Goal: Find specific page/section: Find specific page/section

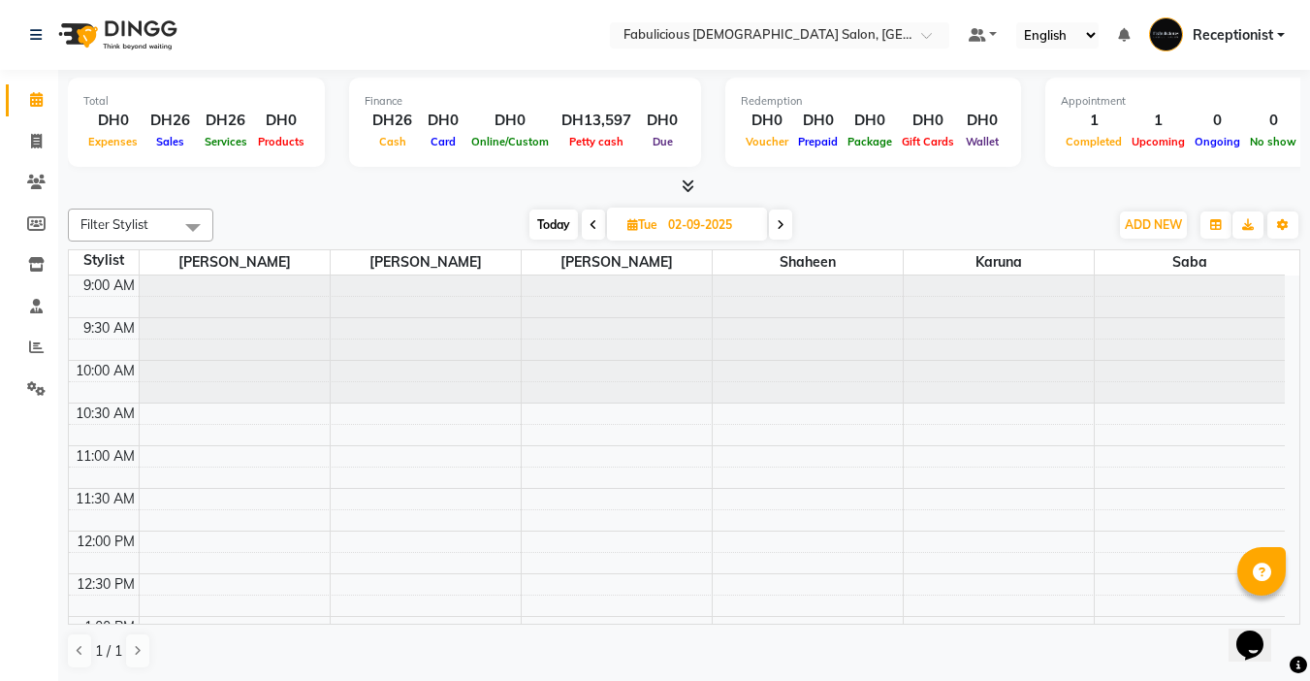
scroll to position [451, 0]
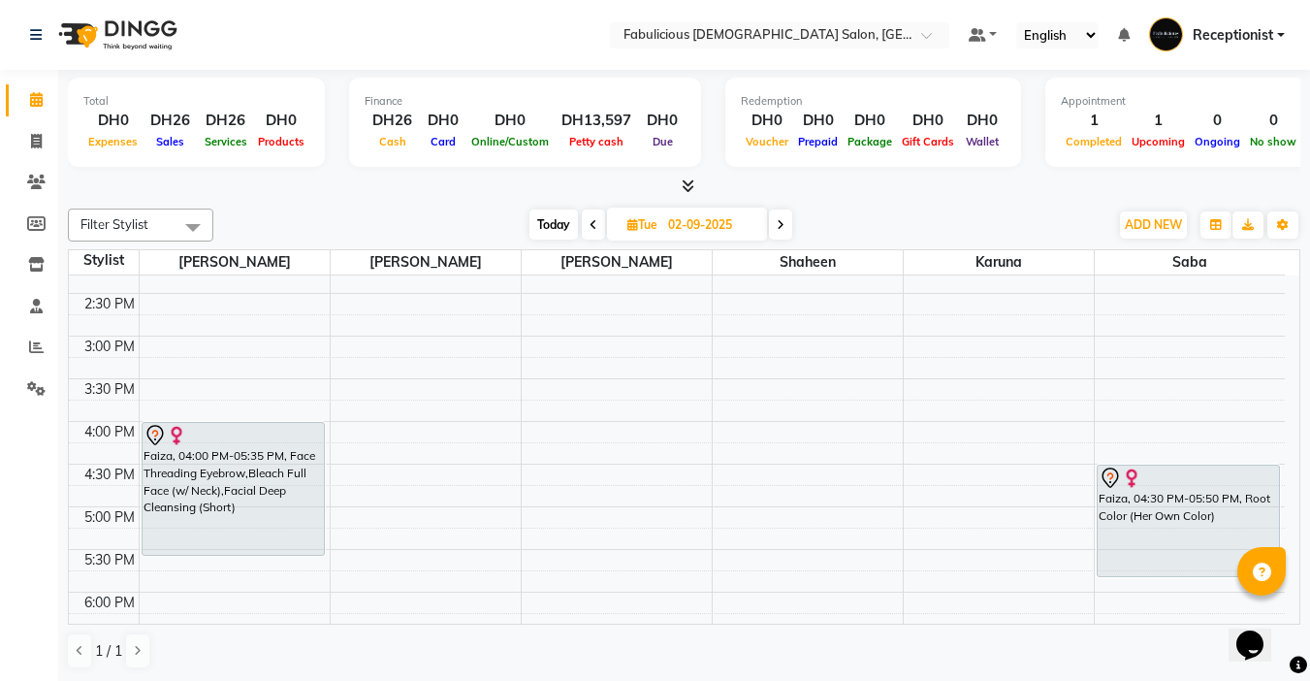
click at [558, 225] on span "Today" at bounding box center [553, 224] width 48 height 30
type input "[DATE]"
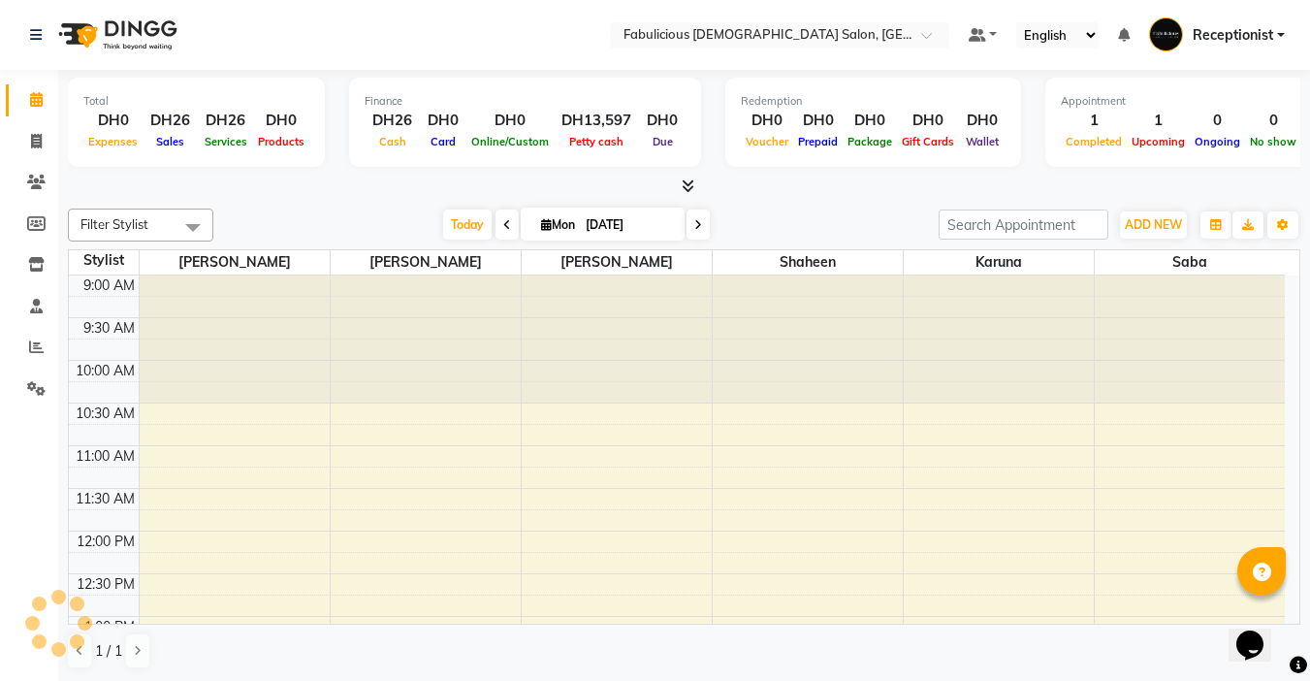
scroll to position [428, 0]
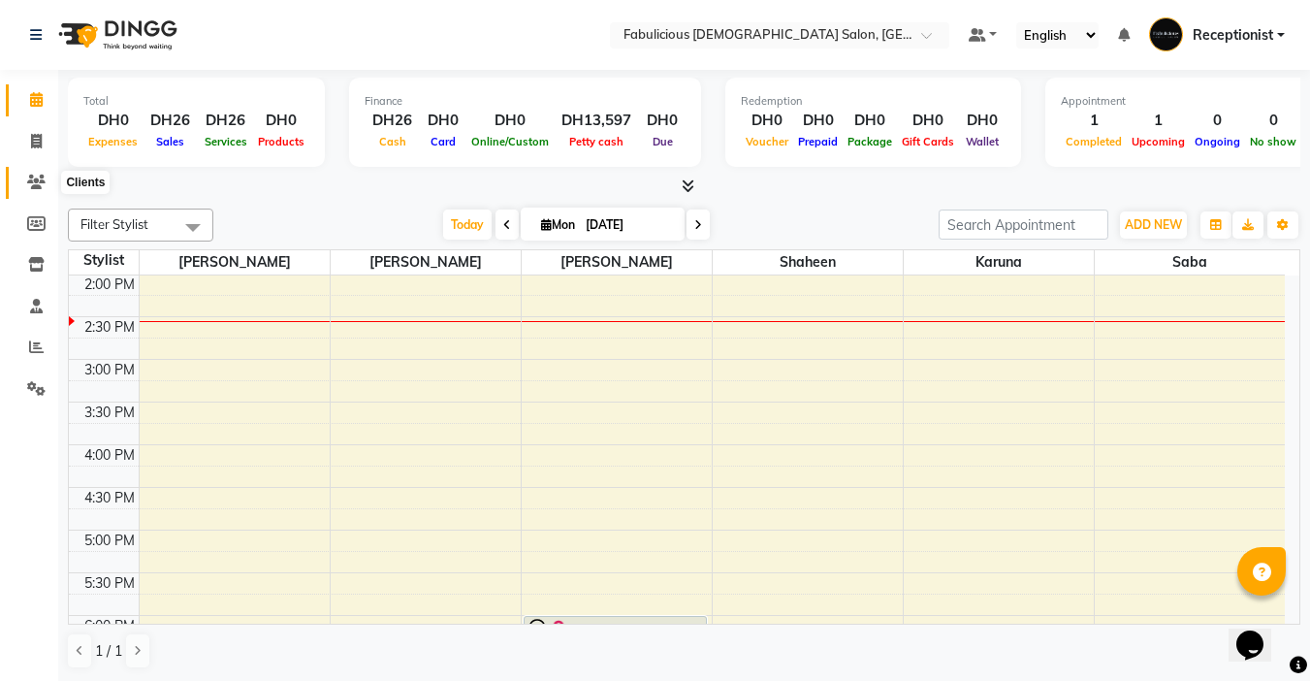
click at [34, 180] on icon at bounding box center [36, 182] width 18 height 15
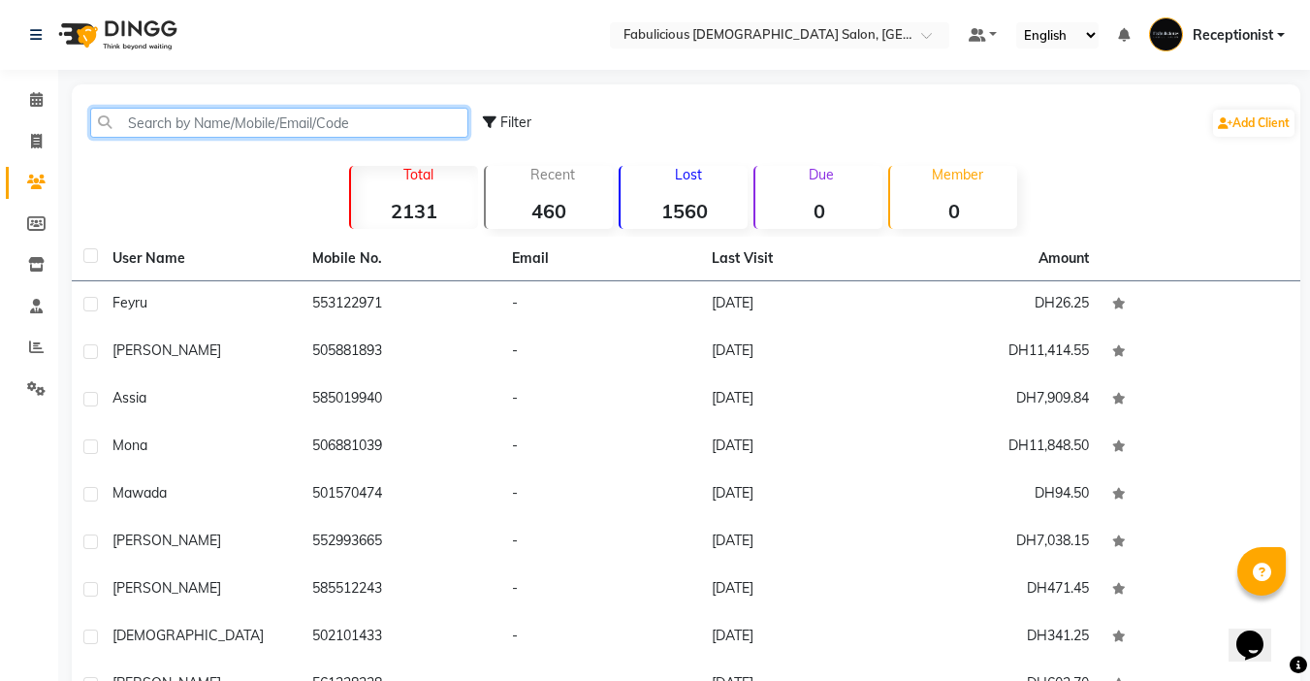
click at [407, 118] on input "text" at bounding box center [279, 123] width 378 height 30
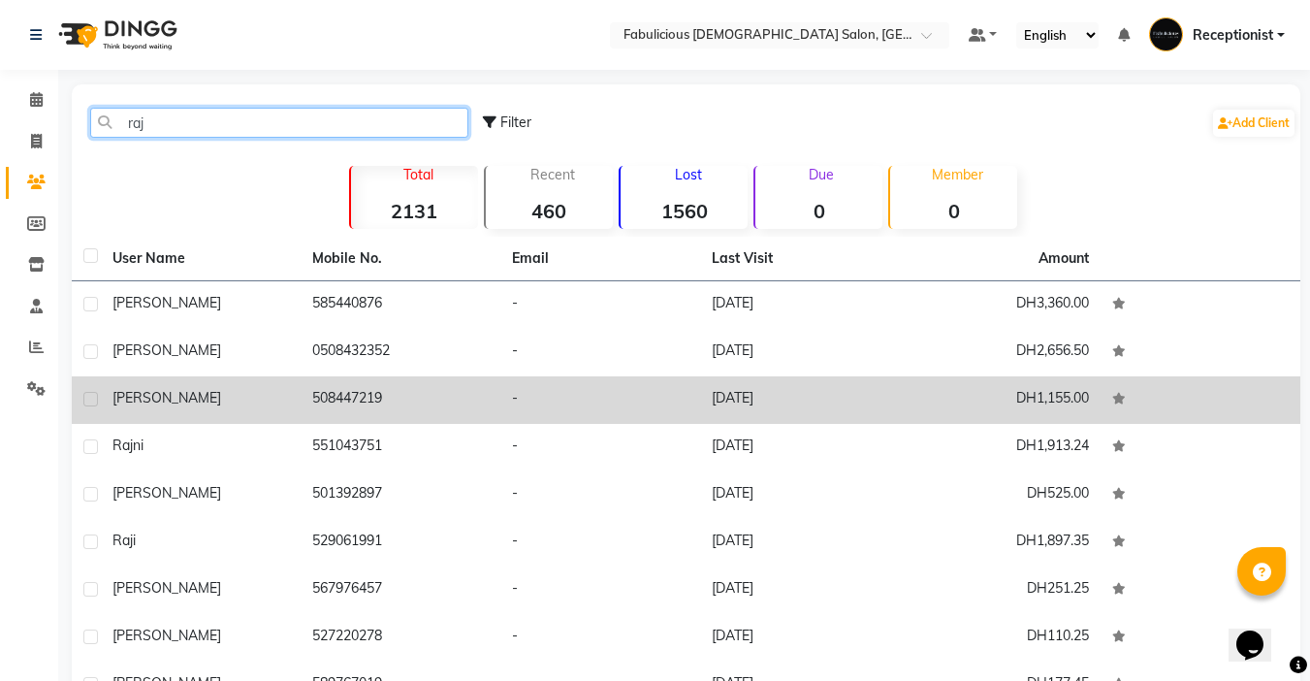
type input "raj"
click at [366, 398] on td "508447219" at bounding box center [401, 400] width 200 height 48
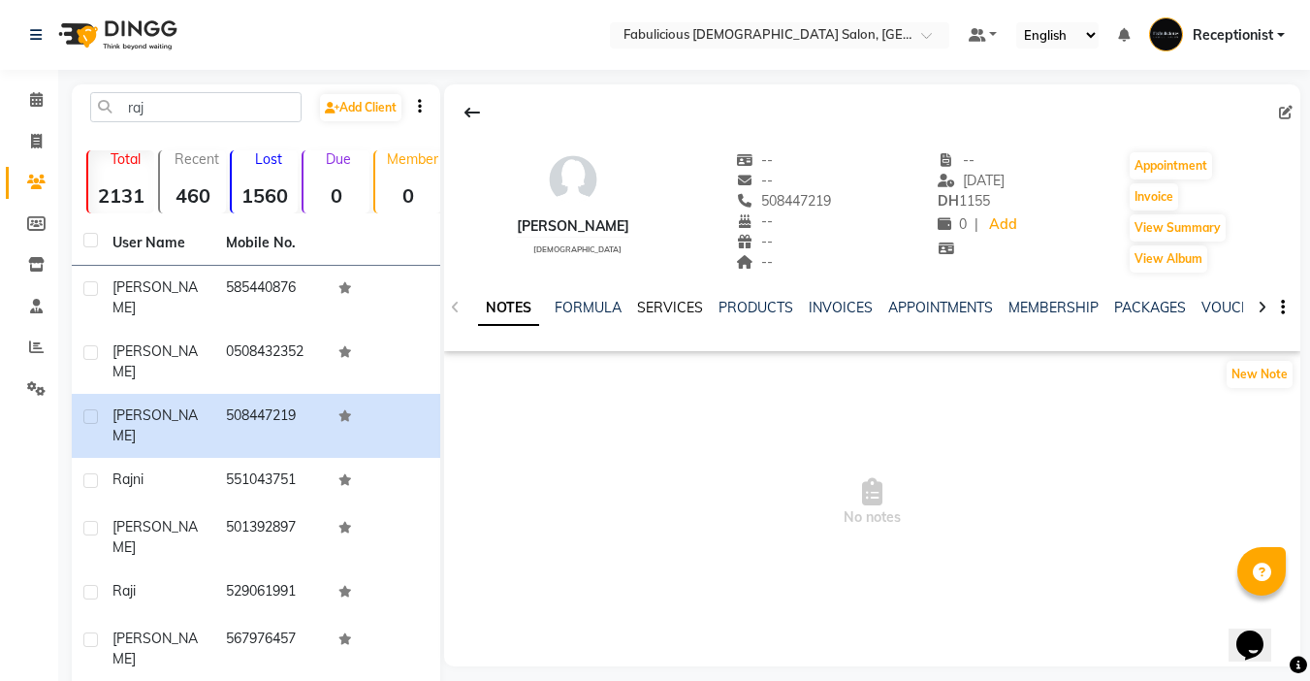
click at [672, 308] on link "SERVICES" at bounding box center [670, 307] width 66 height 17
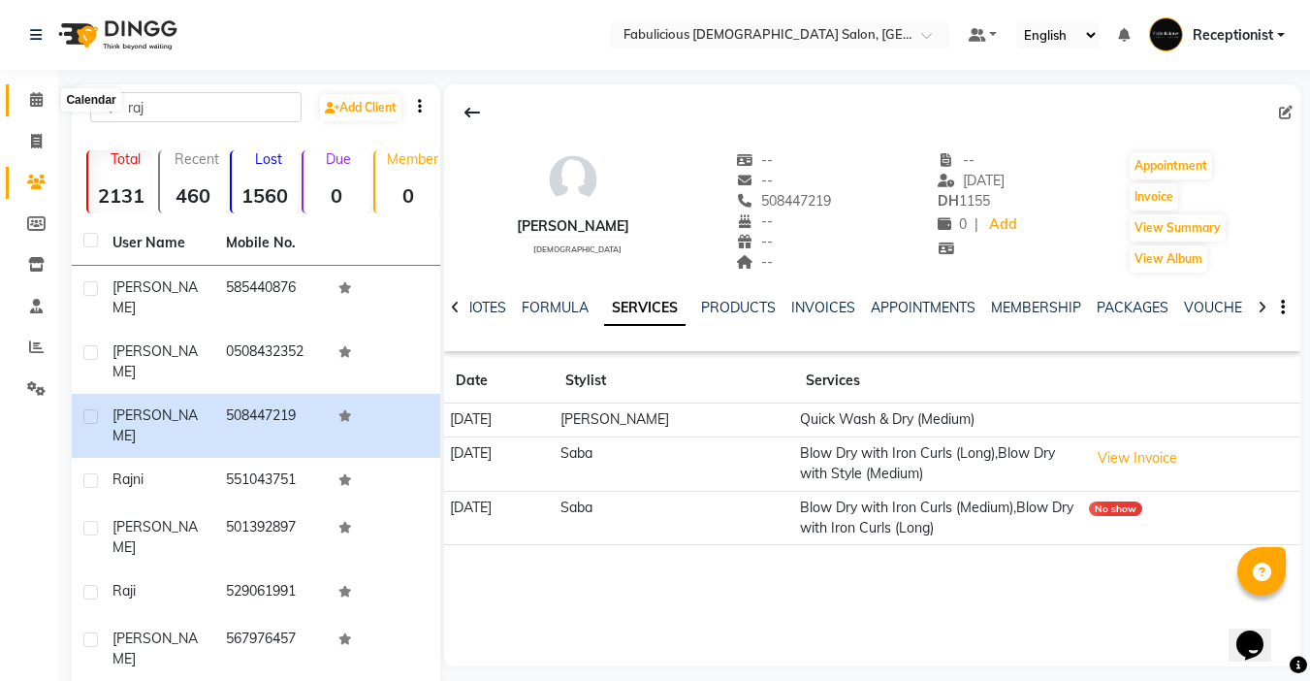
click at [36, 97] on icon at bounding box center [36, 99] width 13 height 15
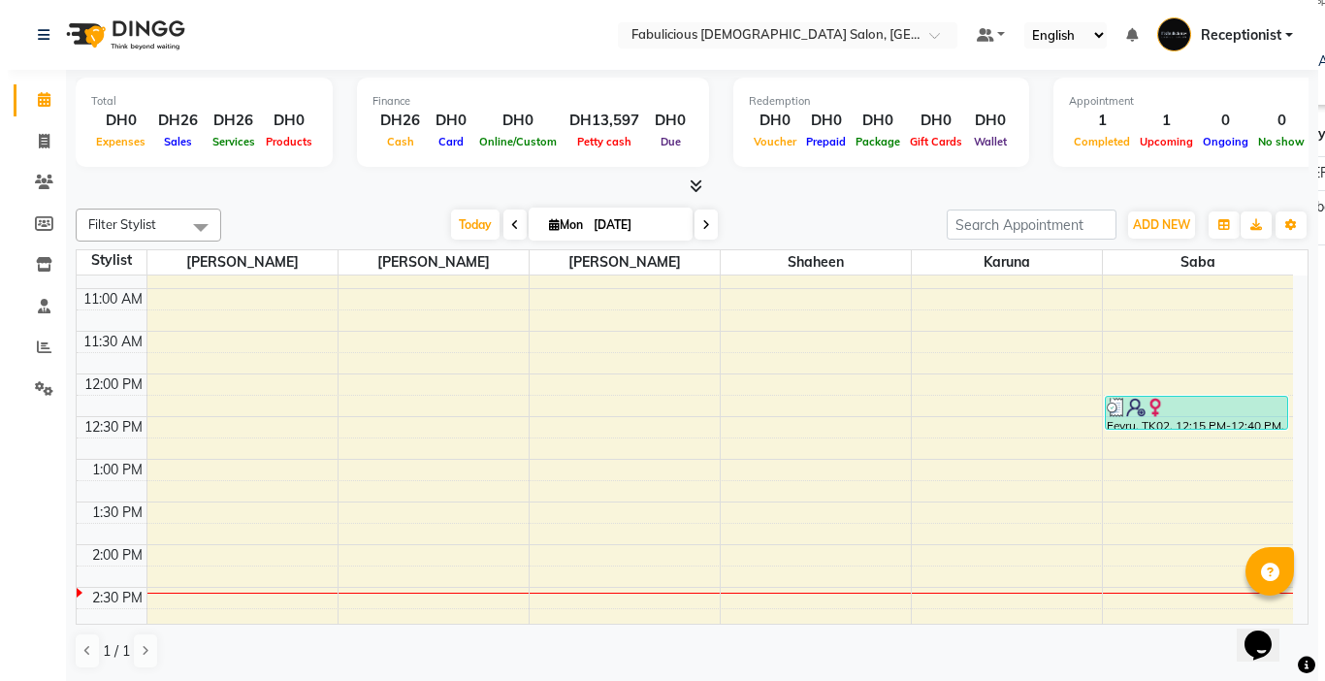
scroll to position [291, 0]
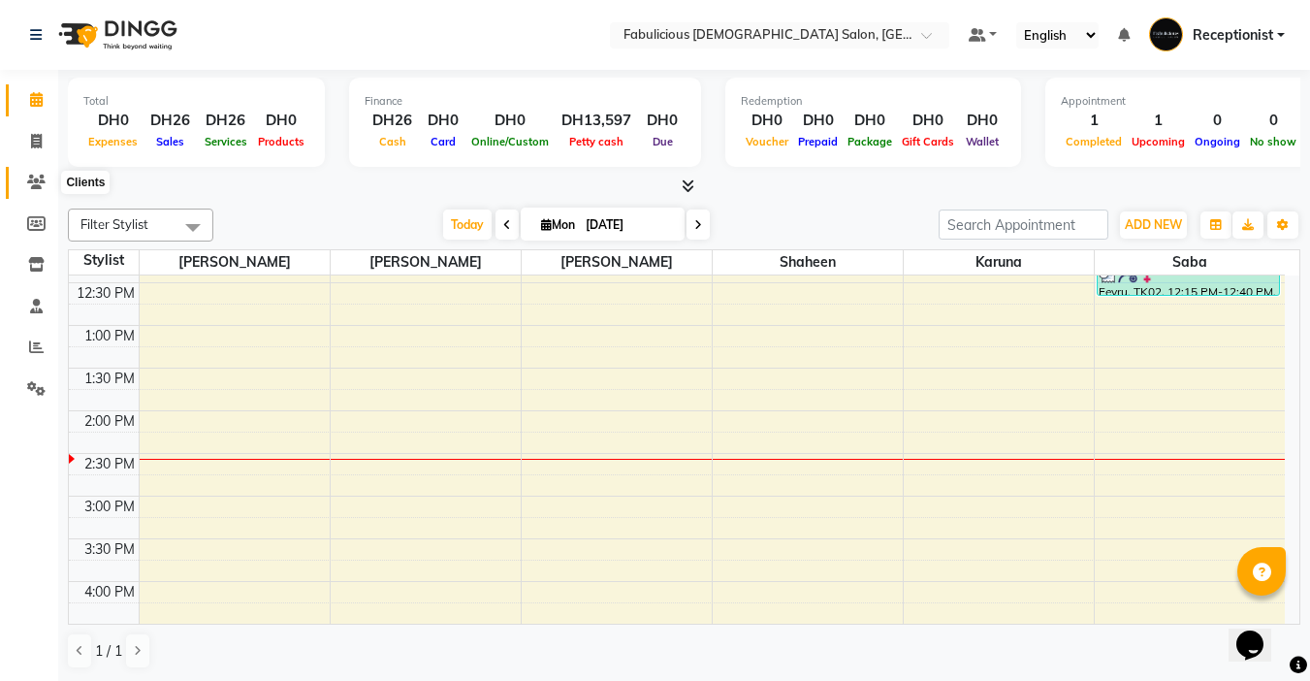
click at [35, 179] on icon at bounding box center [36, 182] width 18 height 15
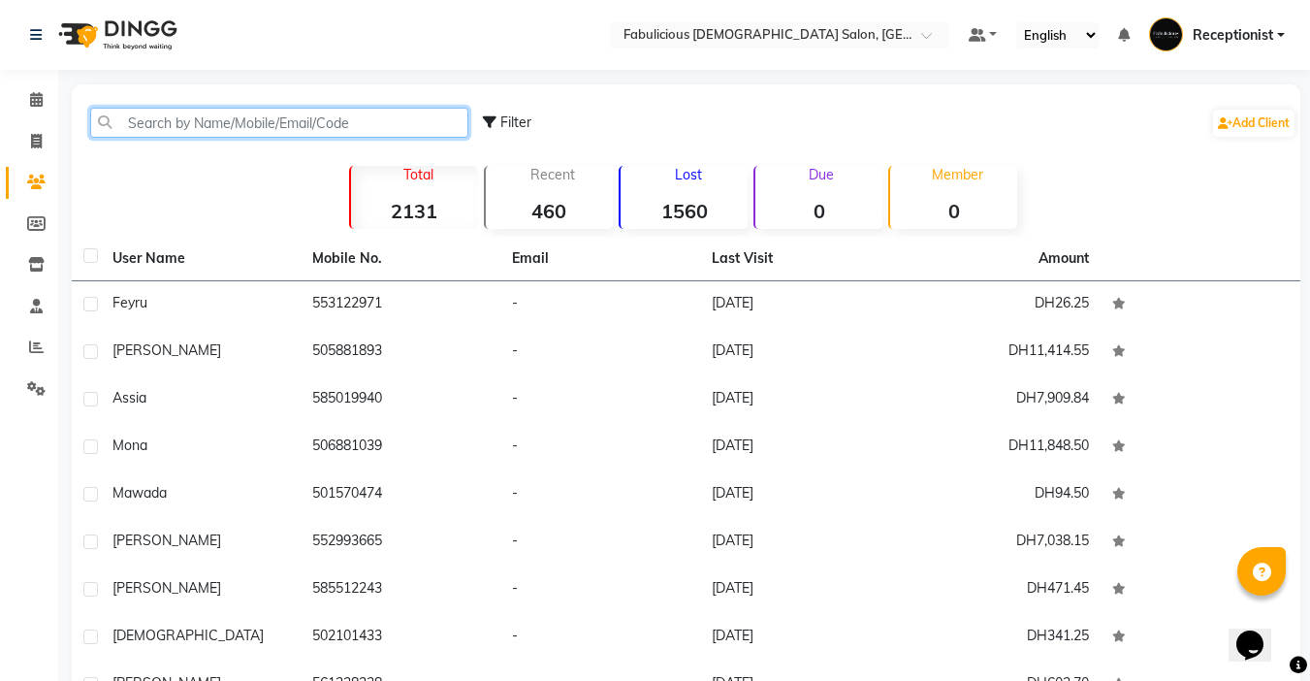
click at [417, 126] on input "text" at bounding box center [279, 123] width 378 height 30
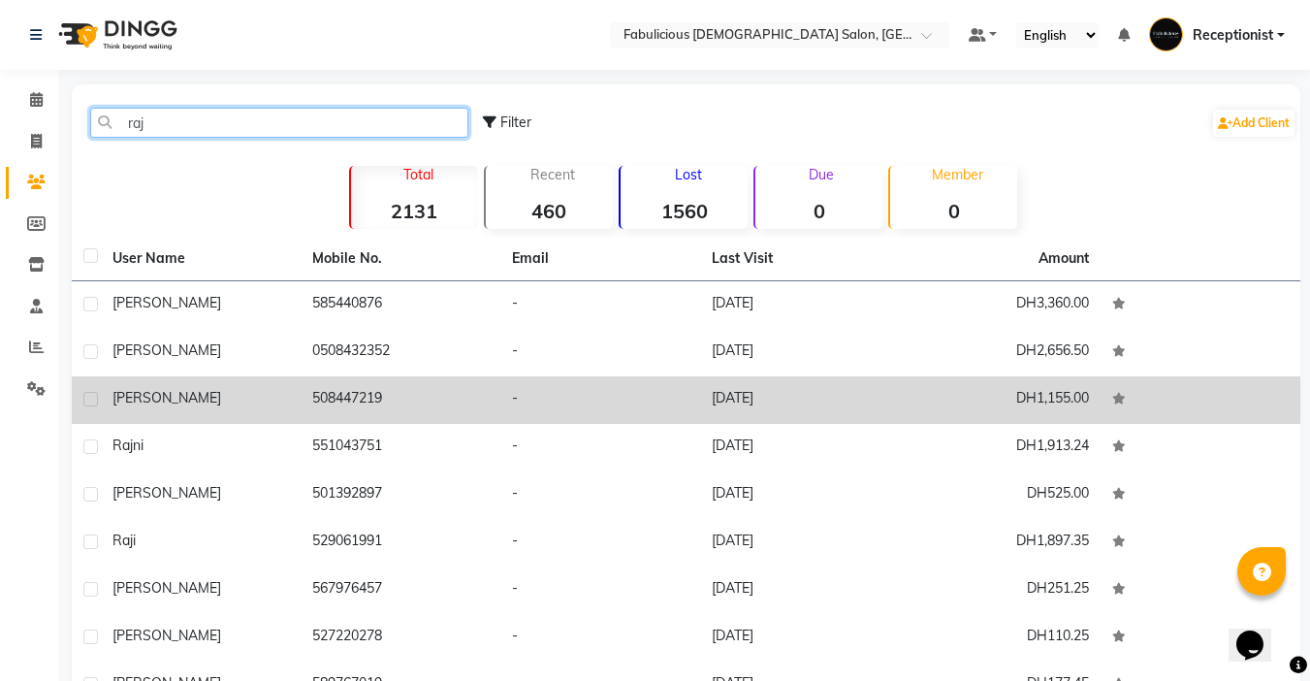
type input "raj"
click at [363, 397] on td "508447219" at bounding box center [401, 400] width 200 height 48
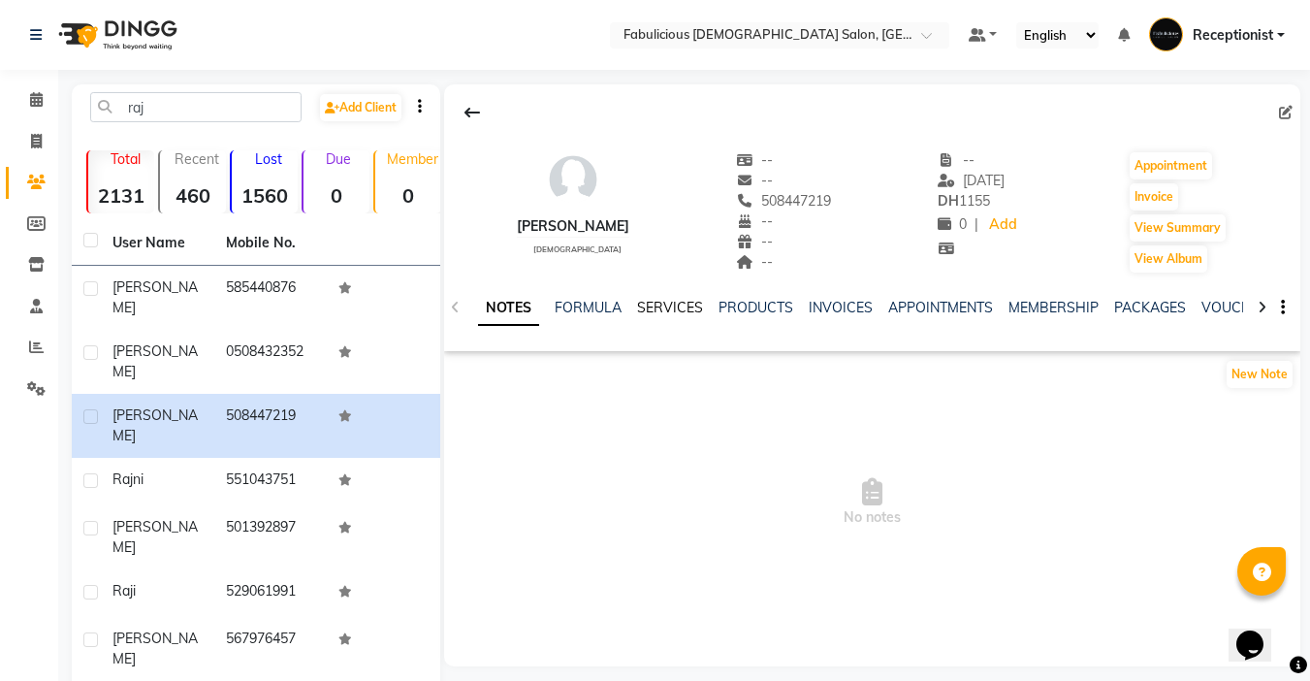
click at [669, 310] on link "SERVICES" at bounding box center [670, 307] width 66 height 17
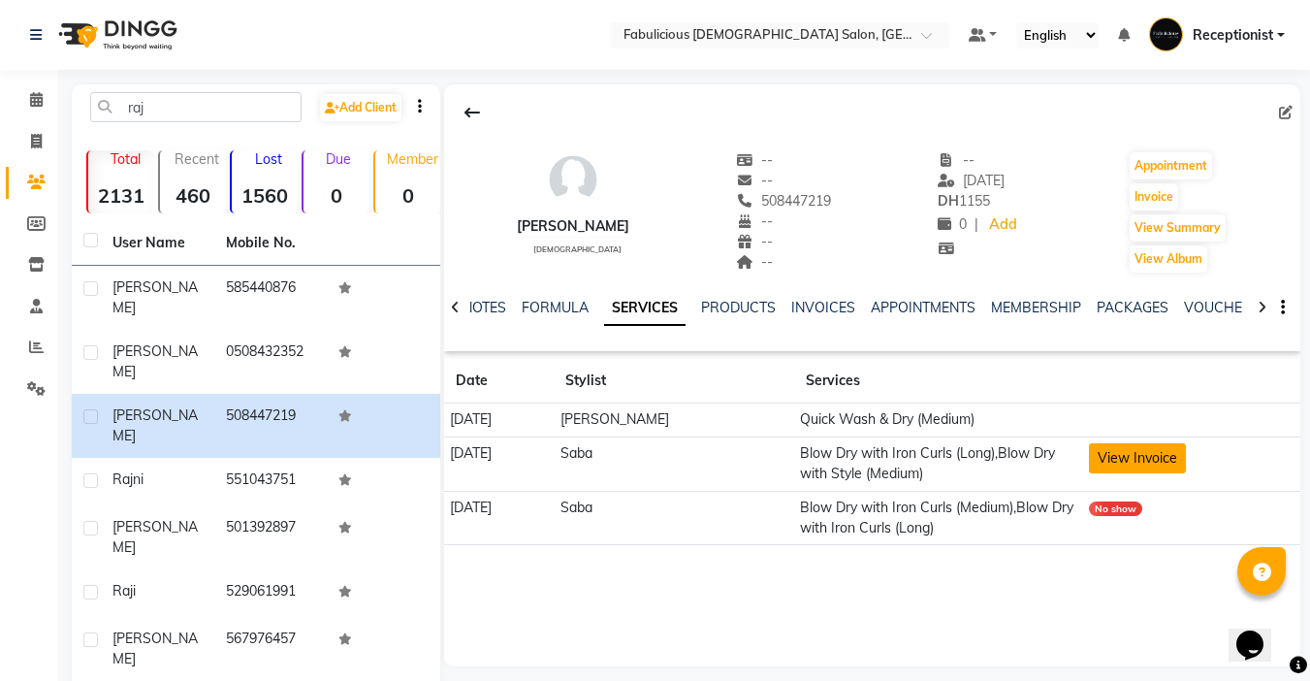
click at [1128, 456] on button "View Invoice" at bounding box center [1137, 458] width 97 height 30
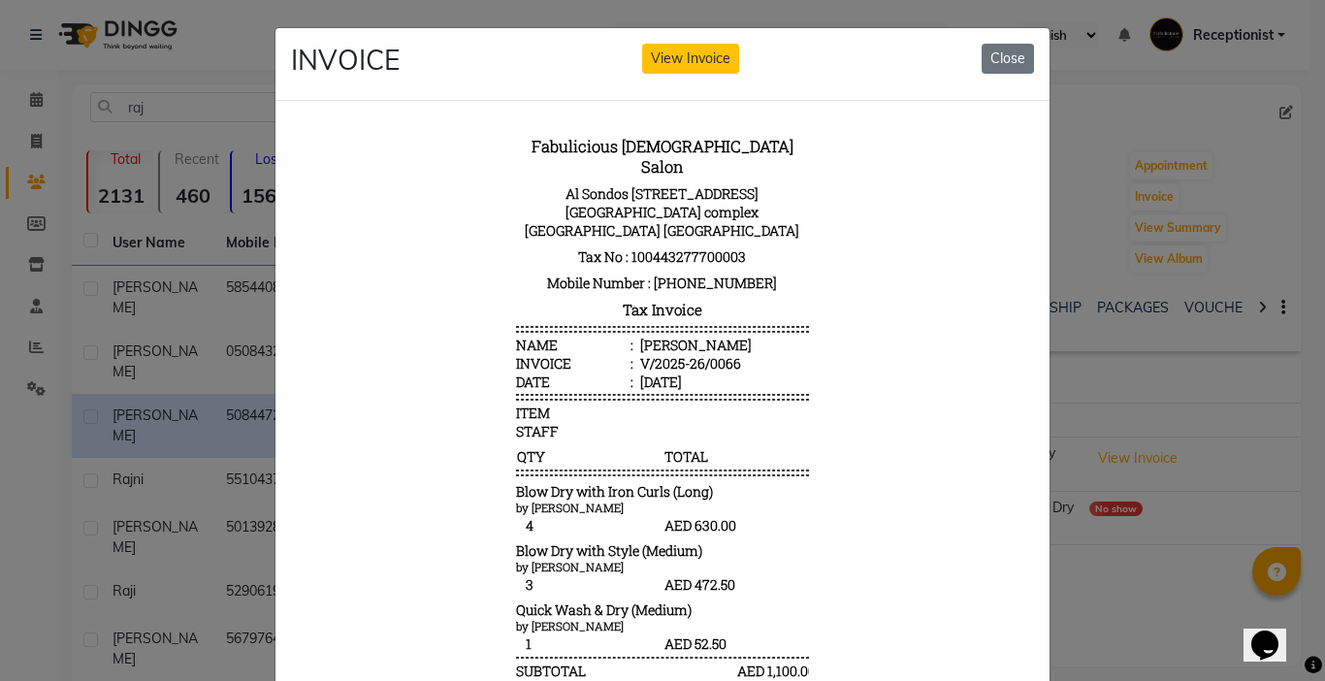
drag, startPoint x: 993, startPoint y: 47, endPoint x: 976, endPoint y: 50, distance: 17.9
click at [992, 48] on button "Close" at bounding box center [1007, 59] width 52 height 30
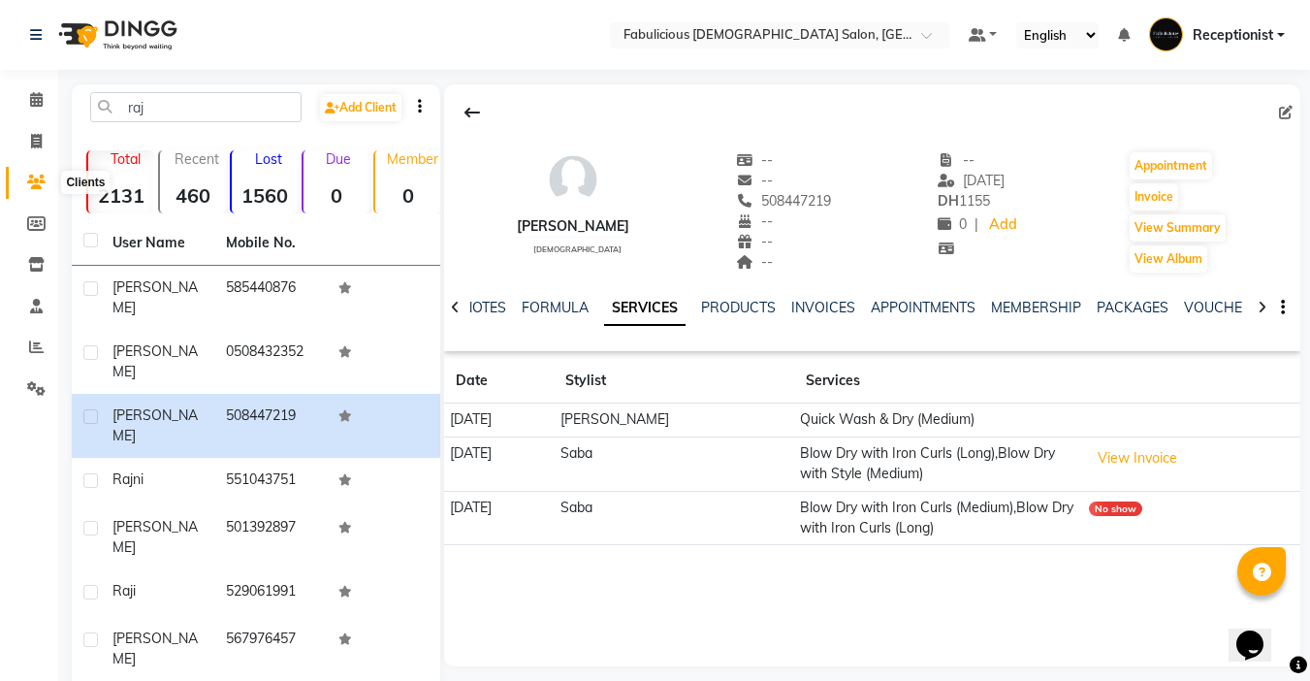
click at [32, 176] on icon at bounding box center [36, 182] width 18 height 15
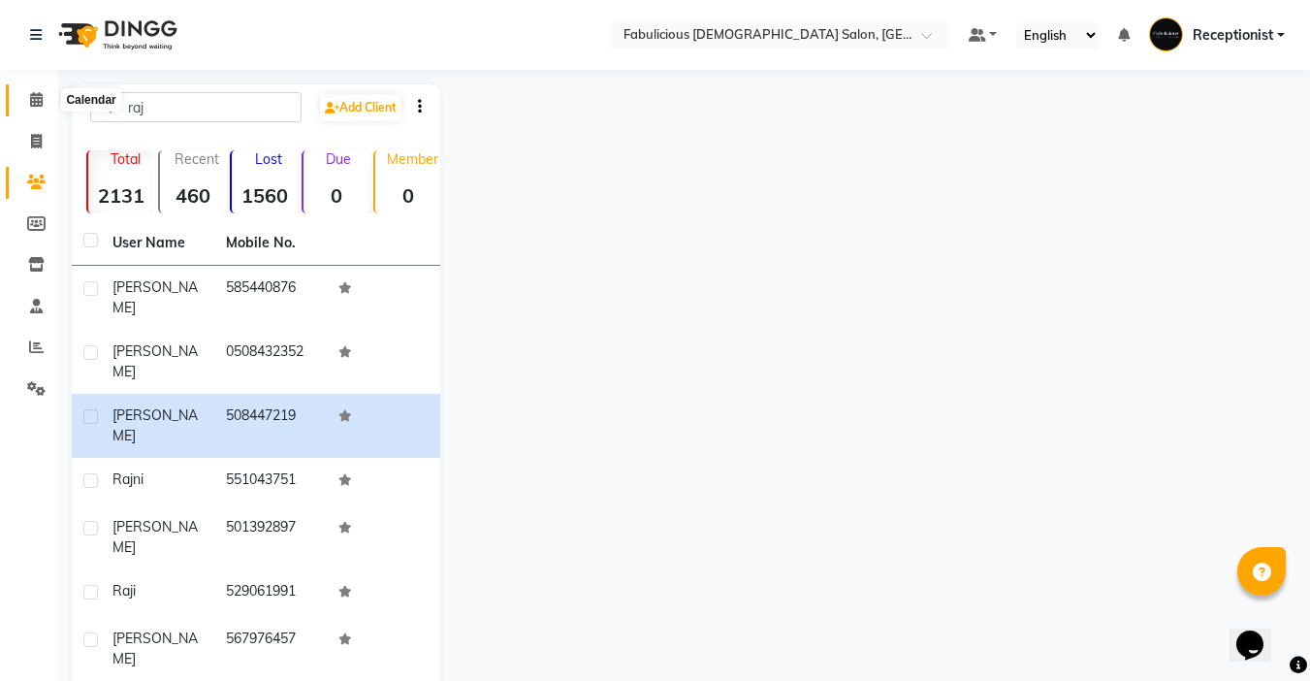
click at [37, 101] on icon at bounding box center [36, 99] width 13 height 15
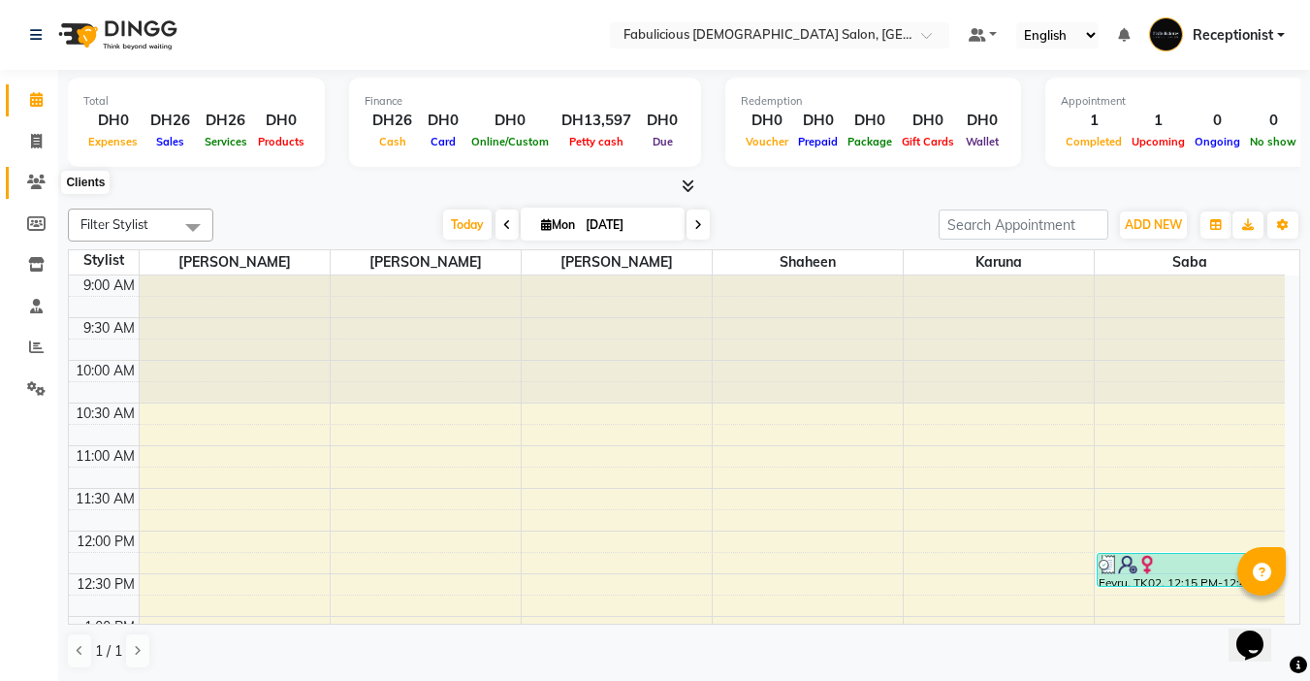
click at [33, 180] on icon at bounding box center [36, 182] width 18 height 15
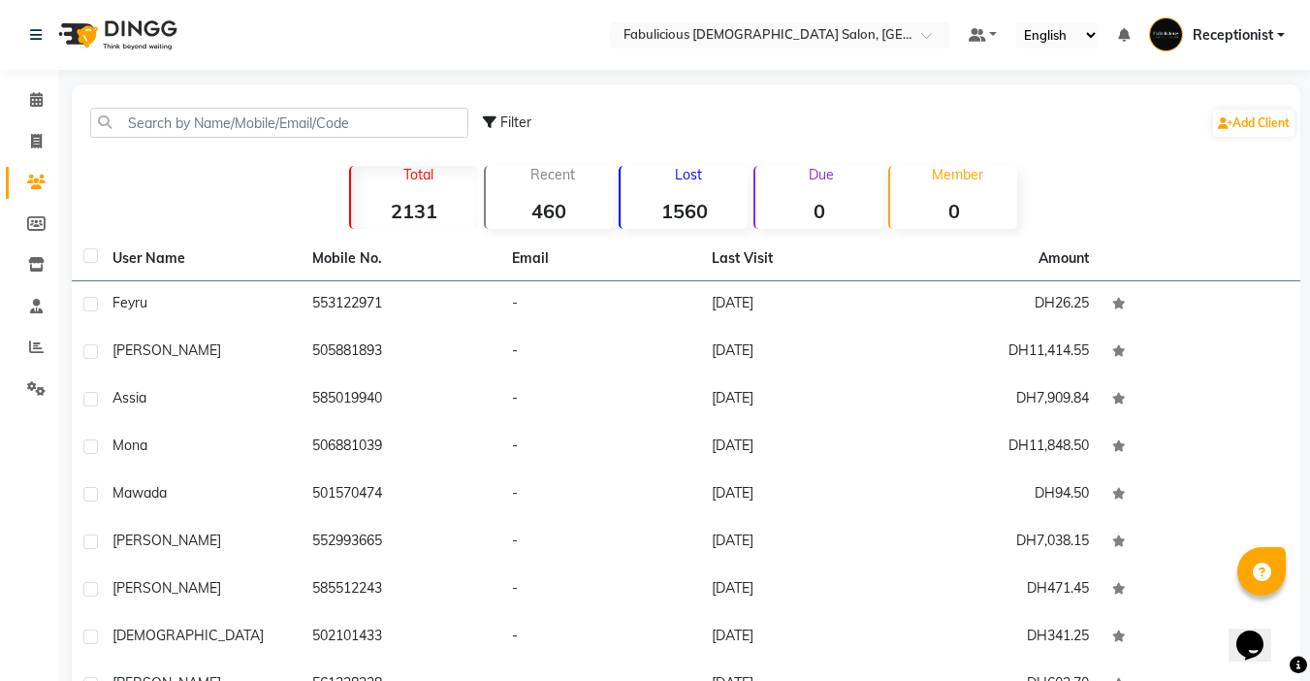
click at [413, 99] on div "Filter Add Client" at bounding box center [686, 122] width 1221 height 61
click at [376, 114] on input "text" at bounding box center [279, 123] width 378 height 30
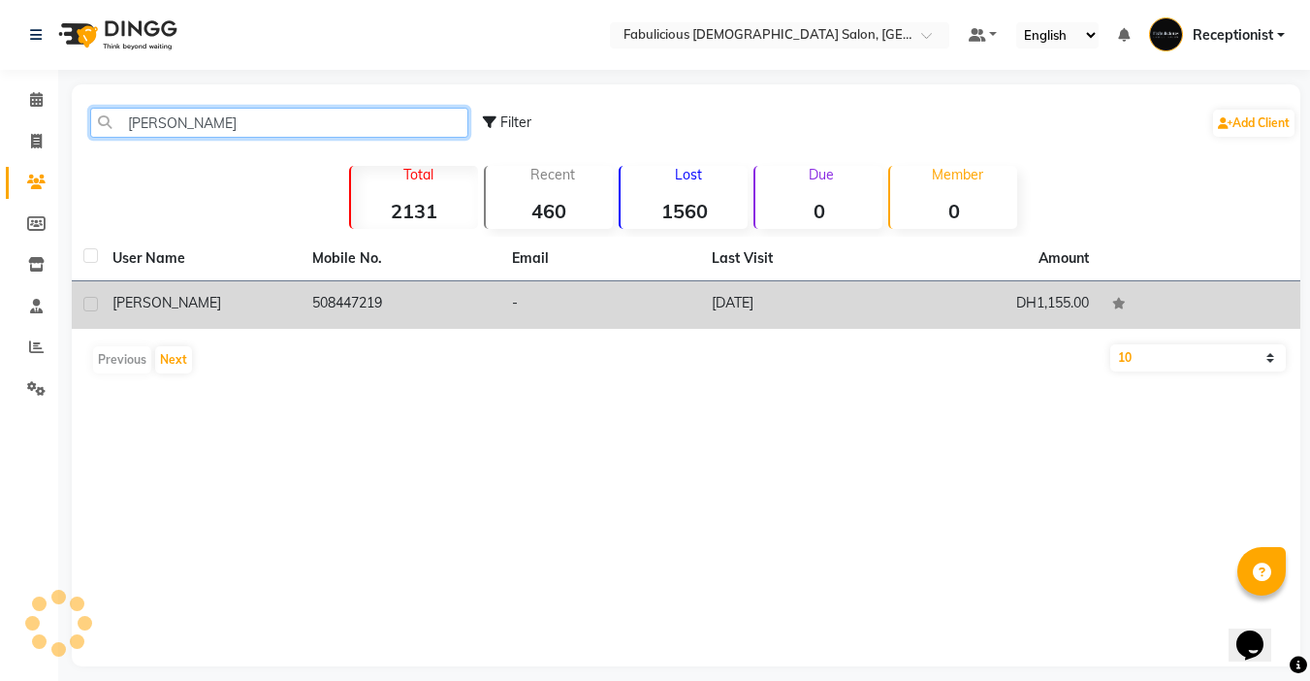
type input "[PERSON_NAME]"
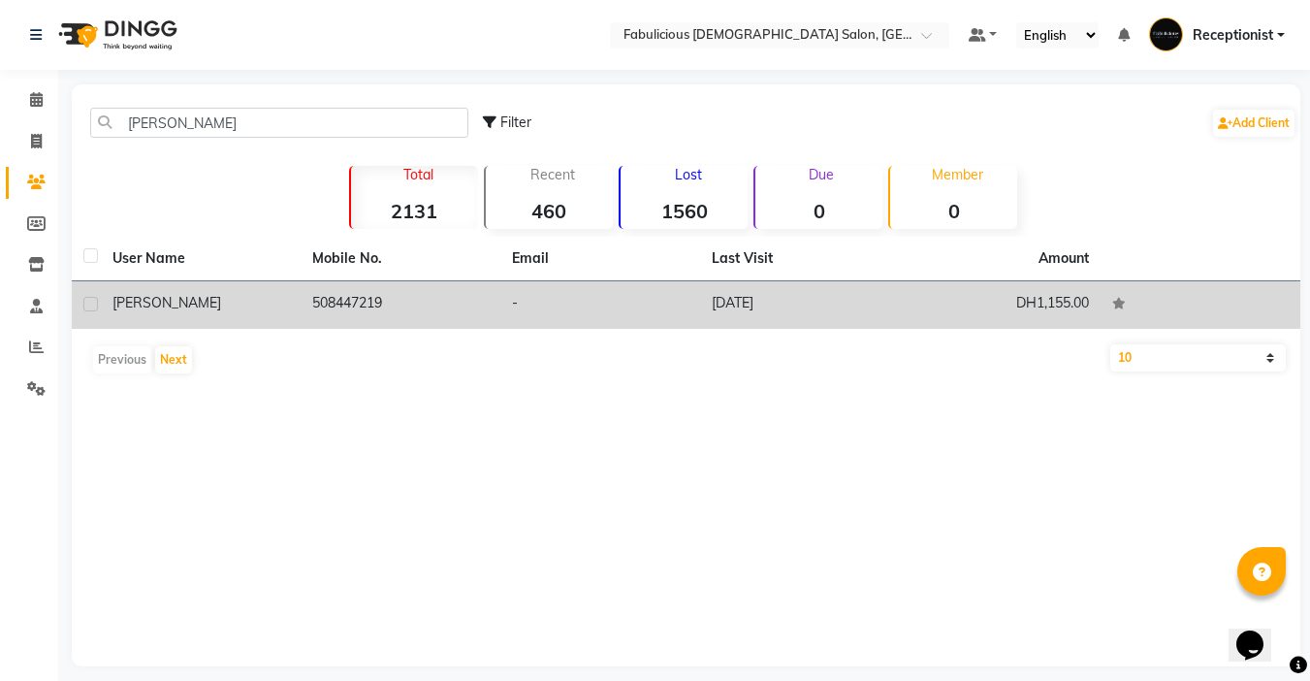
click at [377, 287] on td "508447219" at bounding box center [401, 305] width 200 height 48
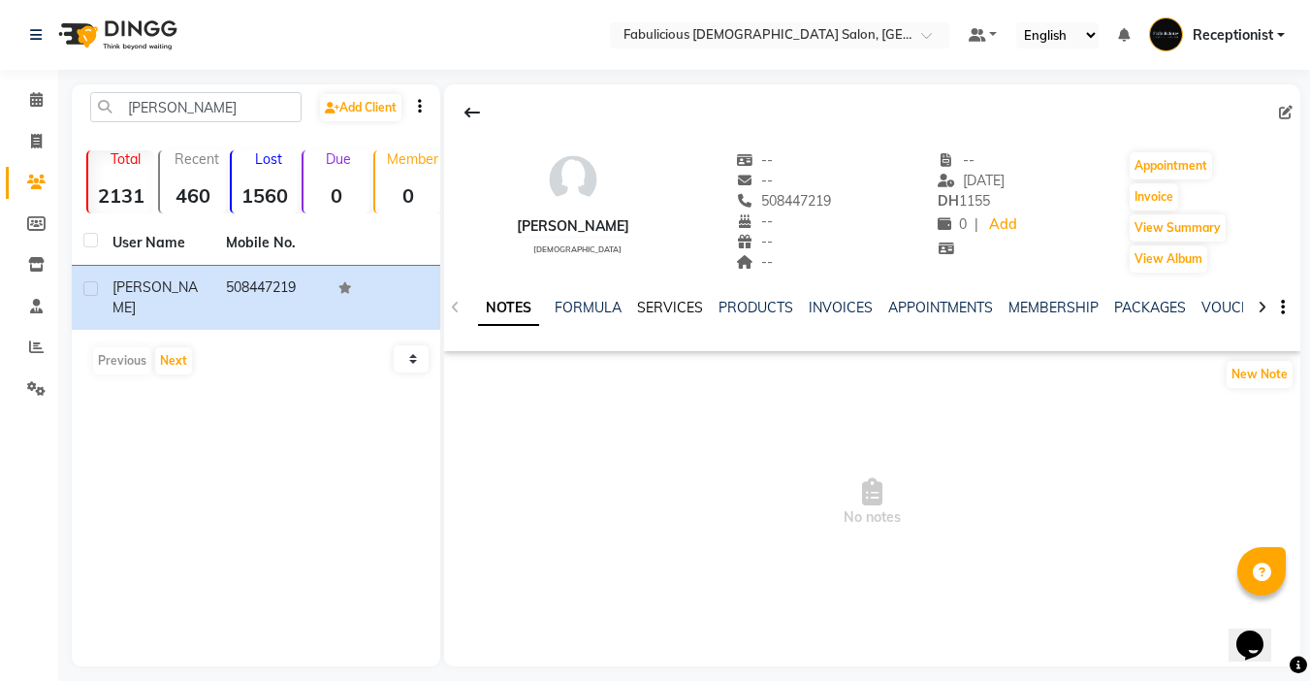
click at [669, 303] on link "SERVICES" at bounding box center [670, 307] width 66 height 17
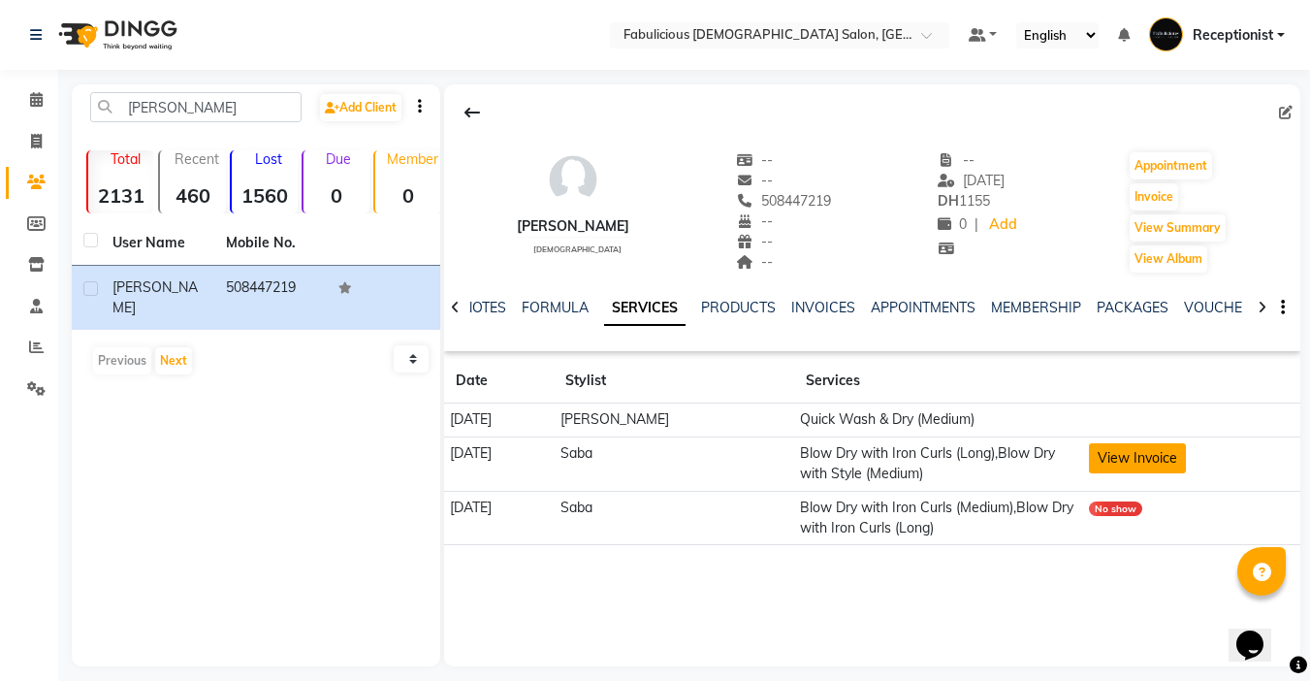
click at [1112, 443] on button "View Invoice" at bounding box center [1137, 458] width 97 height 30
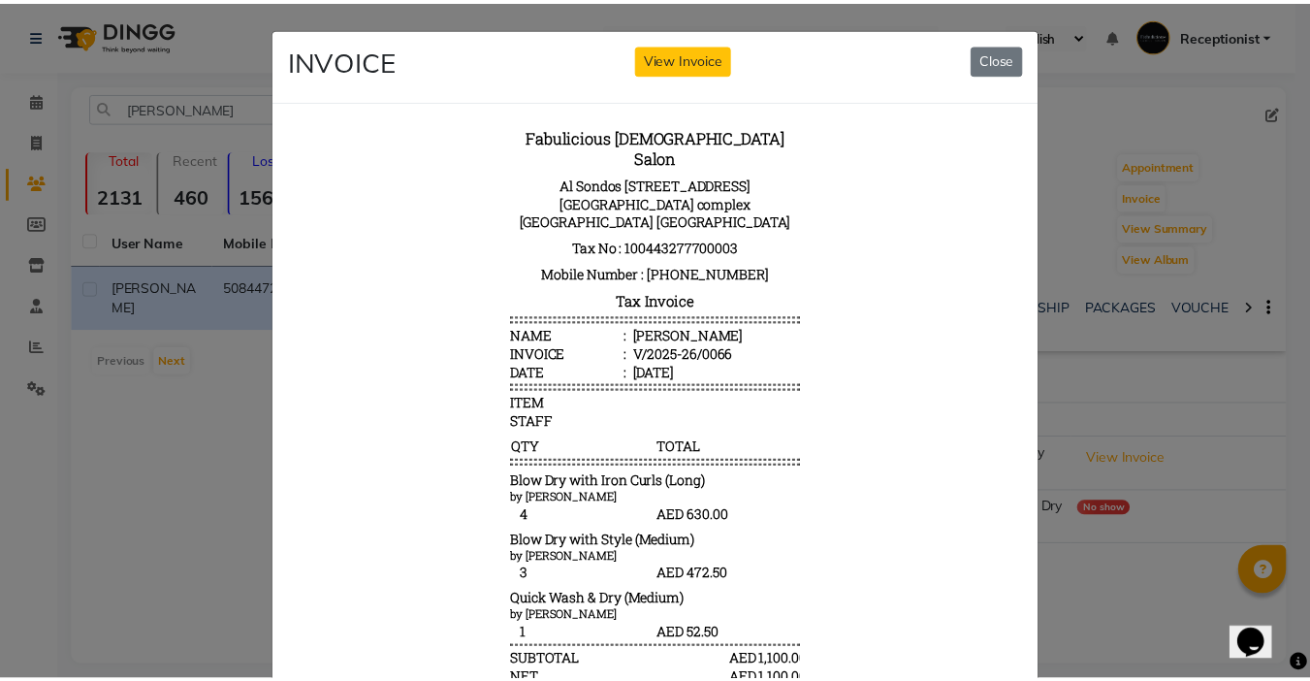
scroll to position [16, 0]
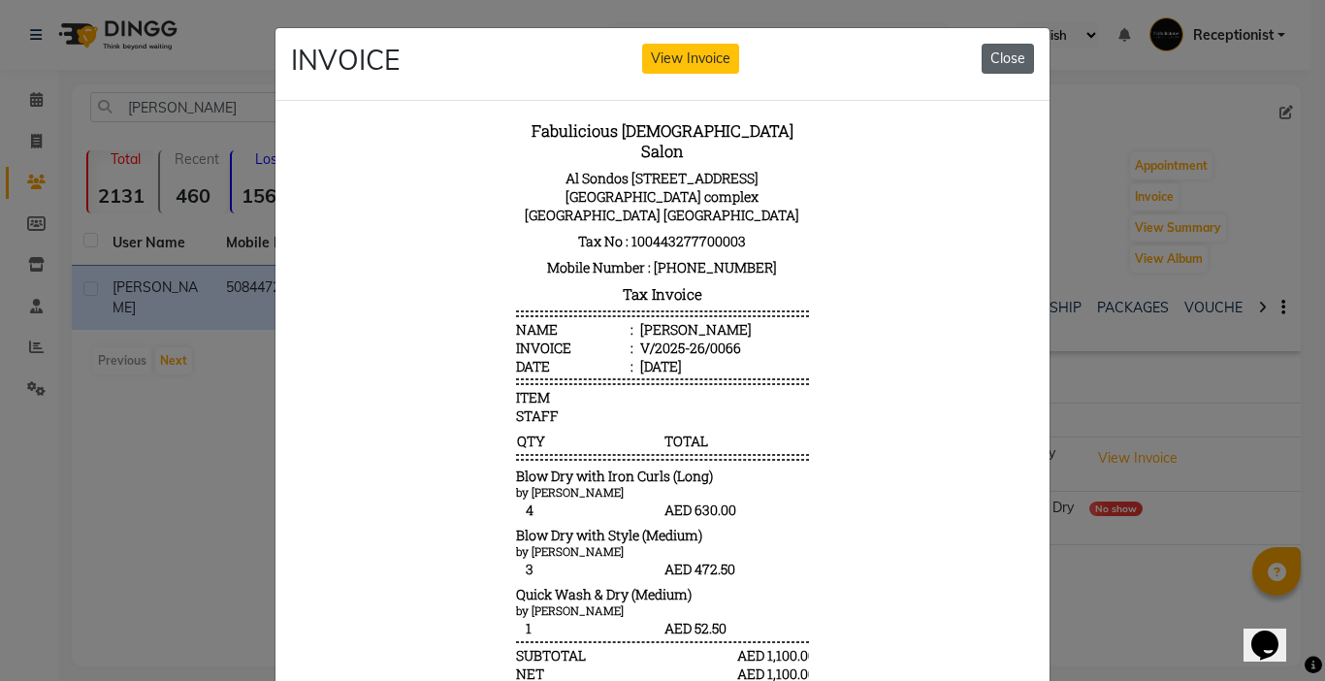
click at [994, 57] on button "Close" at bounding box center [1007, 59] width 52 height 30
